Goal: Submit feedback/report problem: Submit feedback/report problem

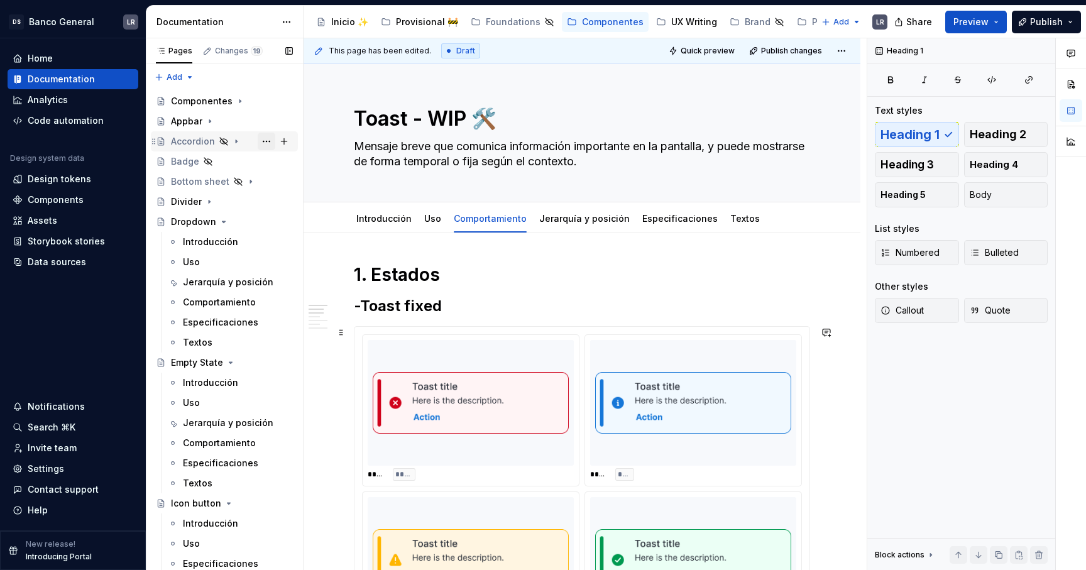
scroll to position [223, 0]
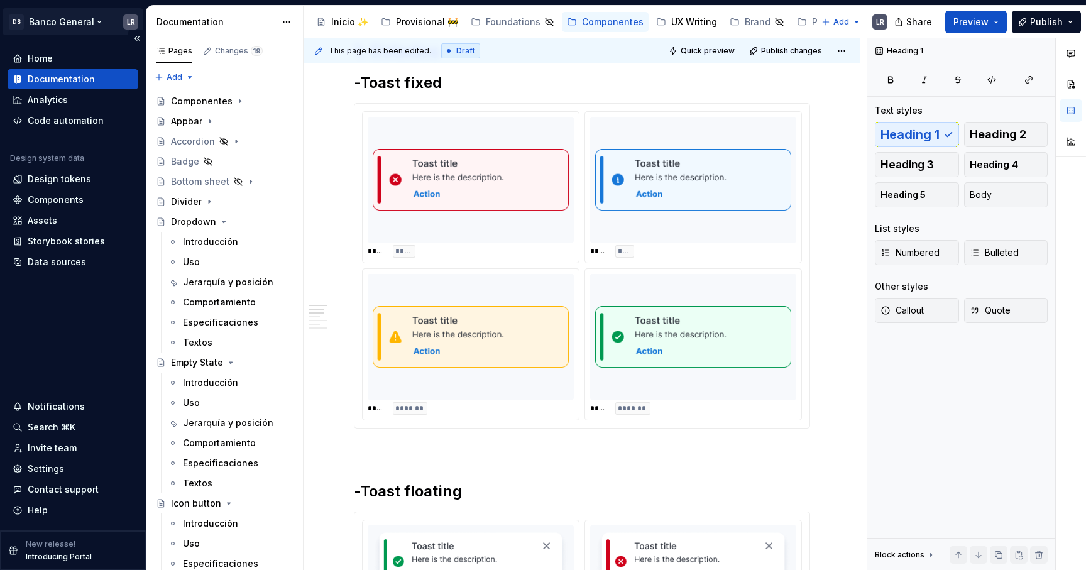
click at [82, 21] on html "DS Banco General LR Home Documentation Analytics Code automation Design system …" at bounding box center [543, 285] width 1086 height 570
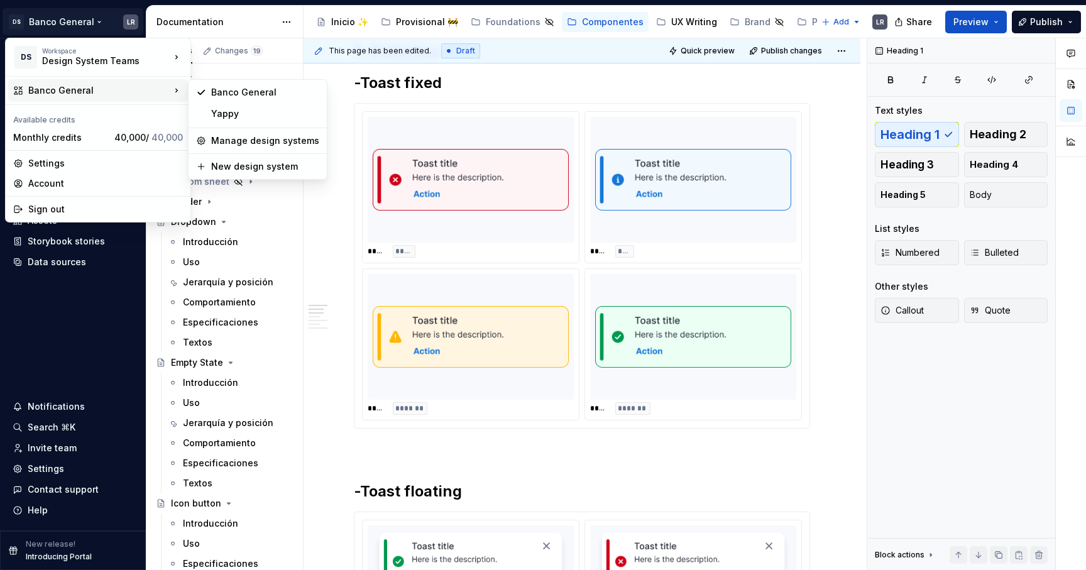
click at [337, 18] on html "DS Banco General LR Home Documentation Analytics Code automation Design system …" at bounding box center [543, 285] width 1086 height 570
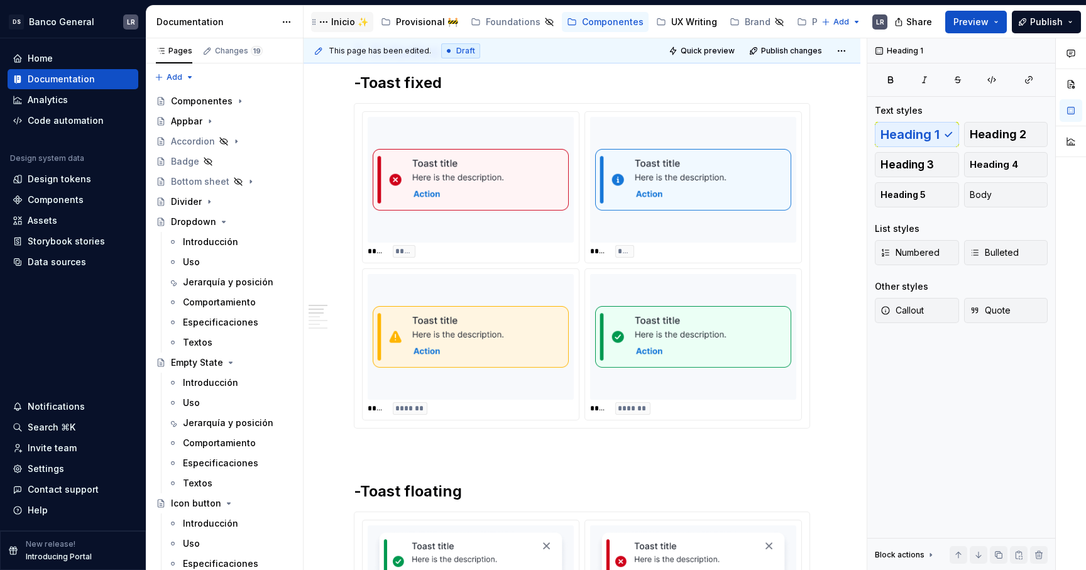
click at [341, 27] on div "Inicio ✨" at bounding box center [349, 22] width 37 height 13
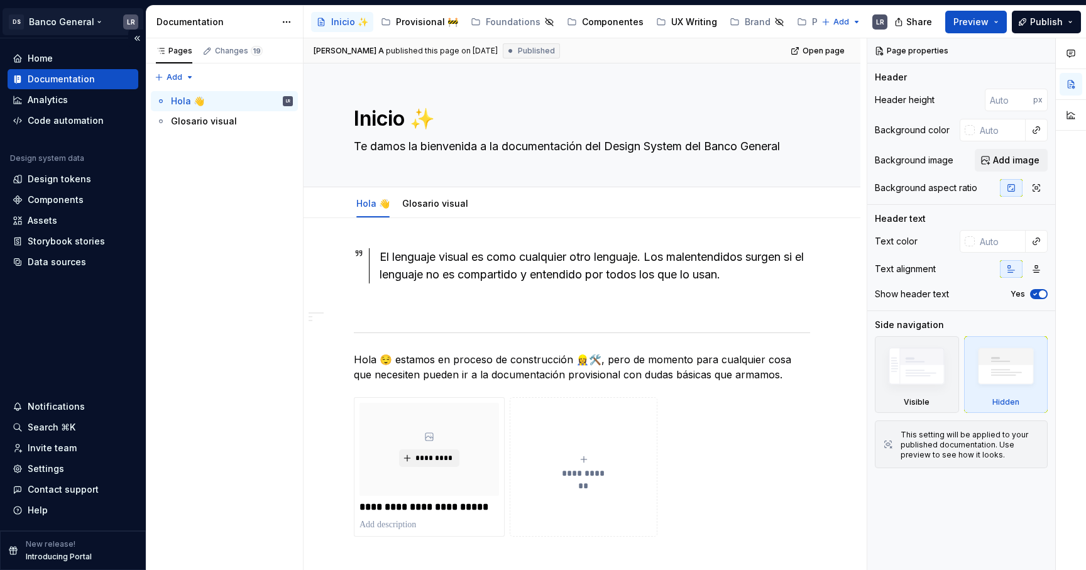
click at [79, 18] on html "DS Banco General LR Home Documentation Analytics Code automation Design system …" at bounding box center [543, 285] width 1086 height 570
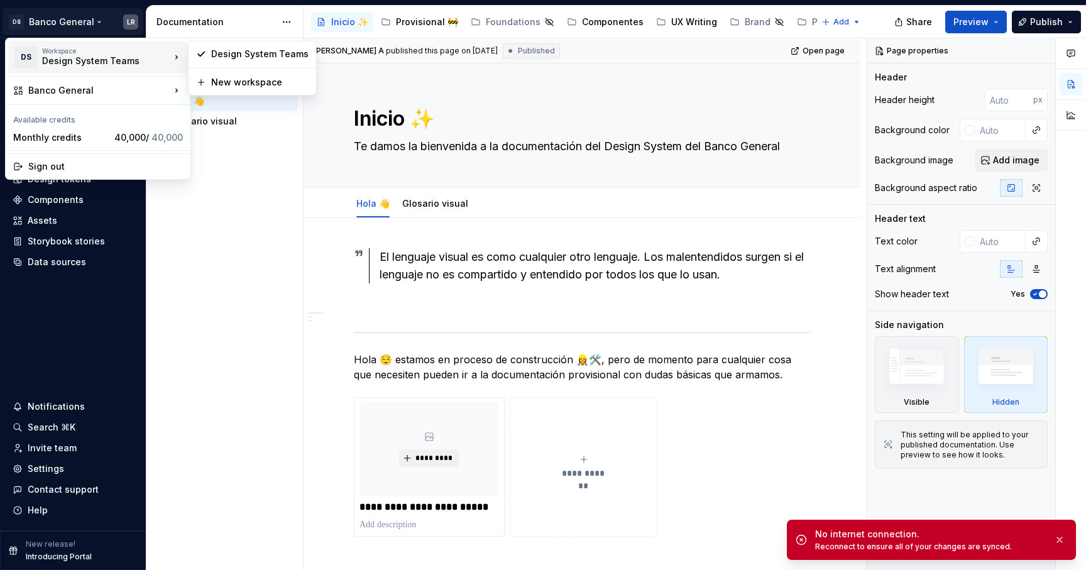
type textarea "*"
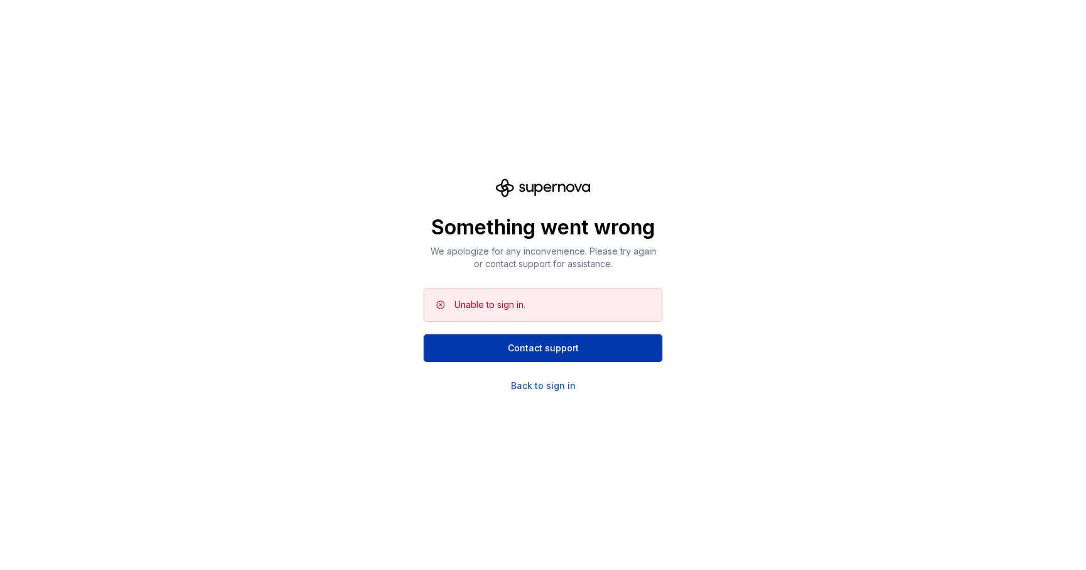
click at [608, 339] on button "Contact support" at bounding box center [543, 348] width 239 height 28
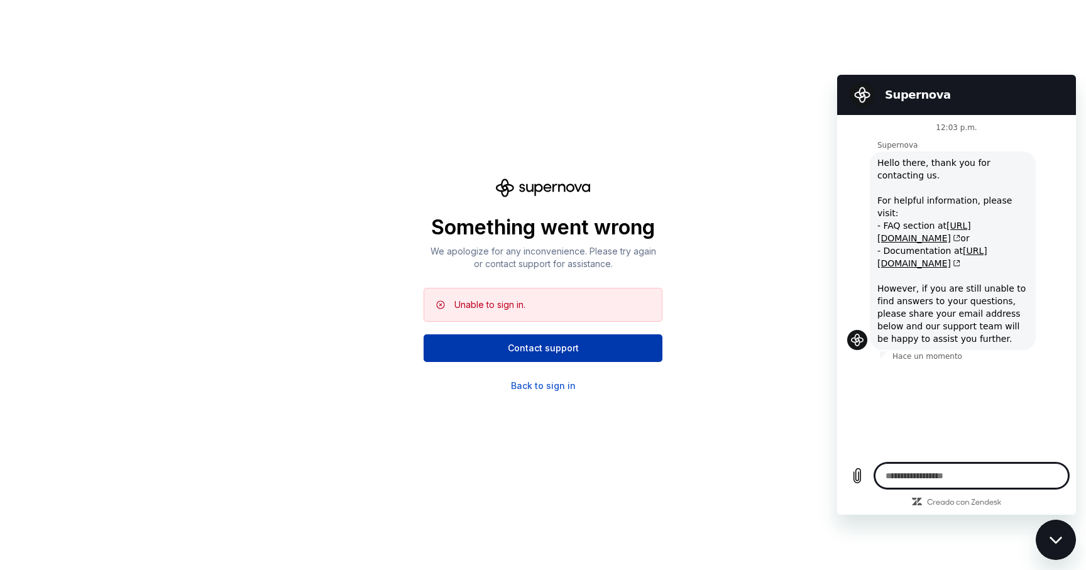
type textarea "*"
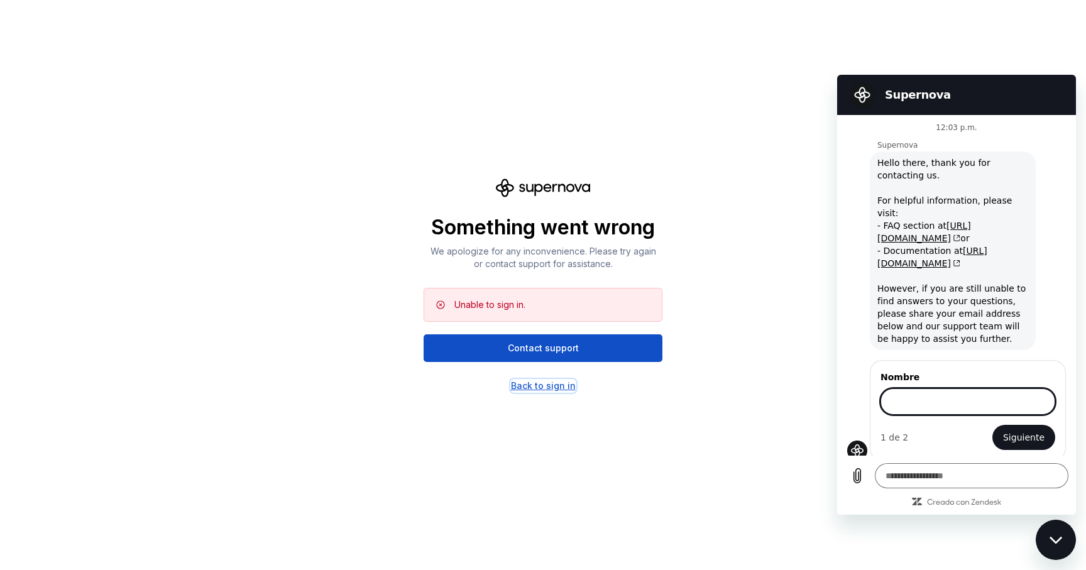
click at [520, 380] on div "Back to sign in" at bounding box center [543, 386] width 65 height 13
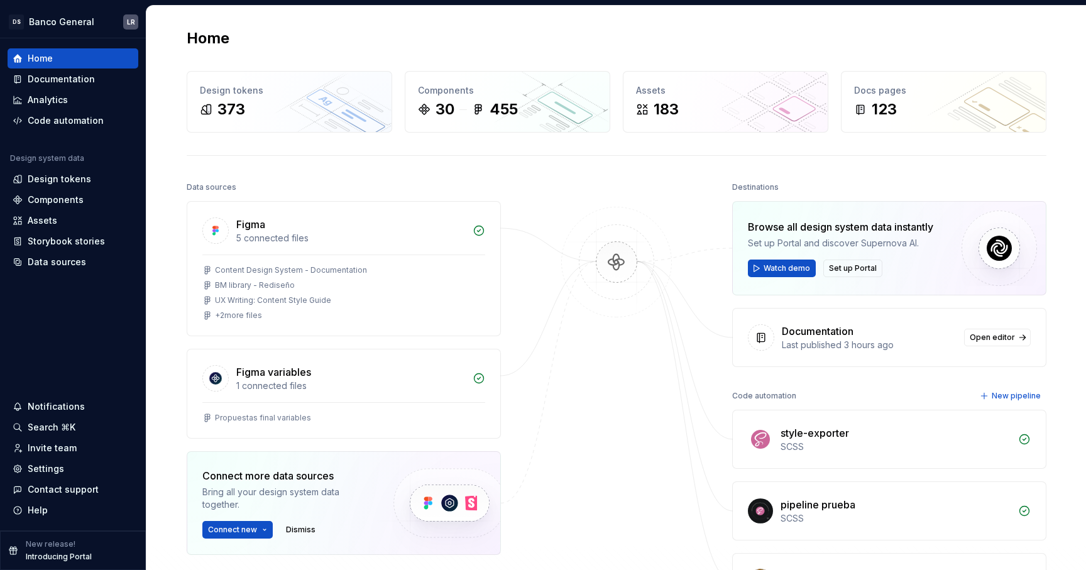
type textarea "*"
